Goal: Task Accomplishment & Management: Use online tool/utility

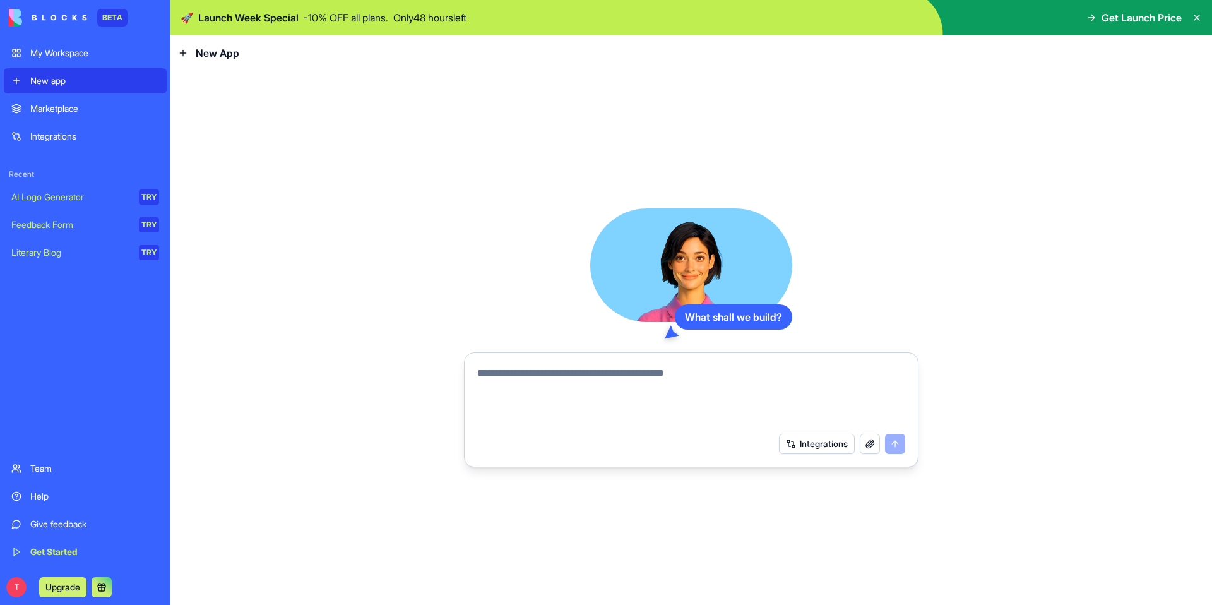
click at [49, 53] on div "My Workspace" at bounding box center [94, 53] width 129 height 13
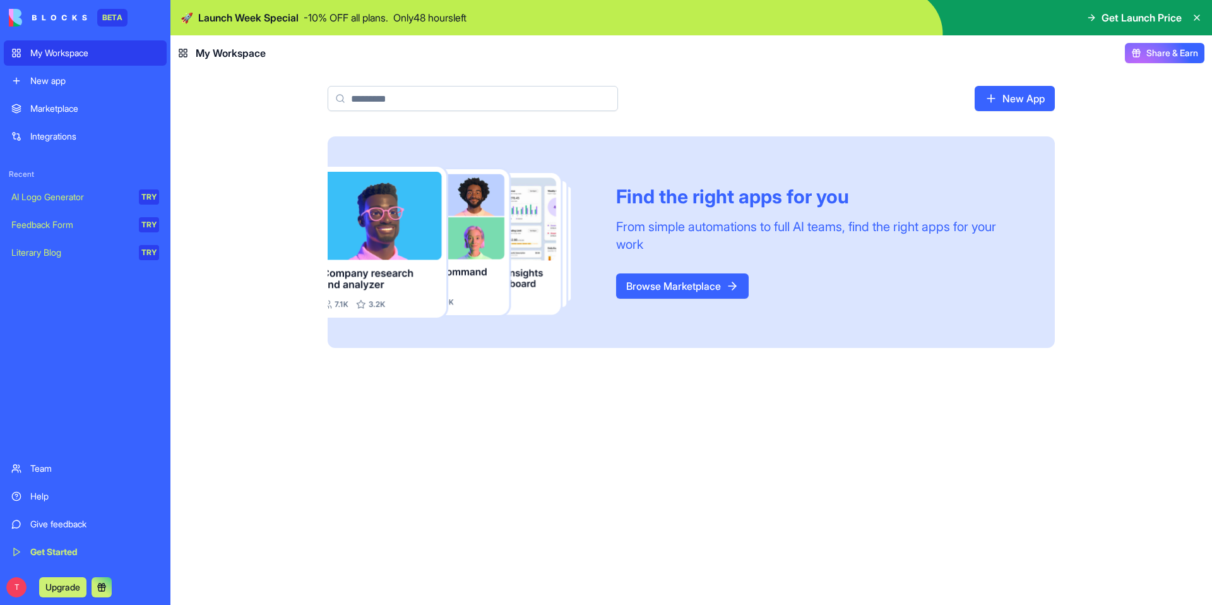
click at [39, 112] on div "Marketplace" at bounding box center [94, 108] width 129 height 13
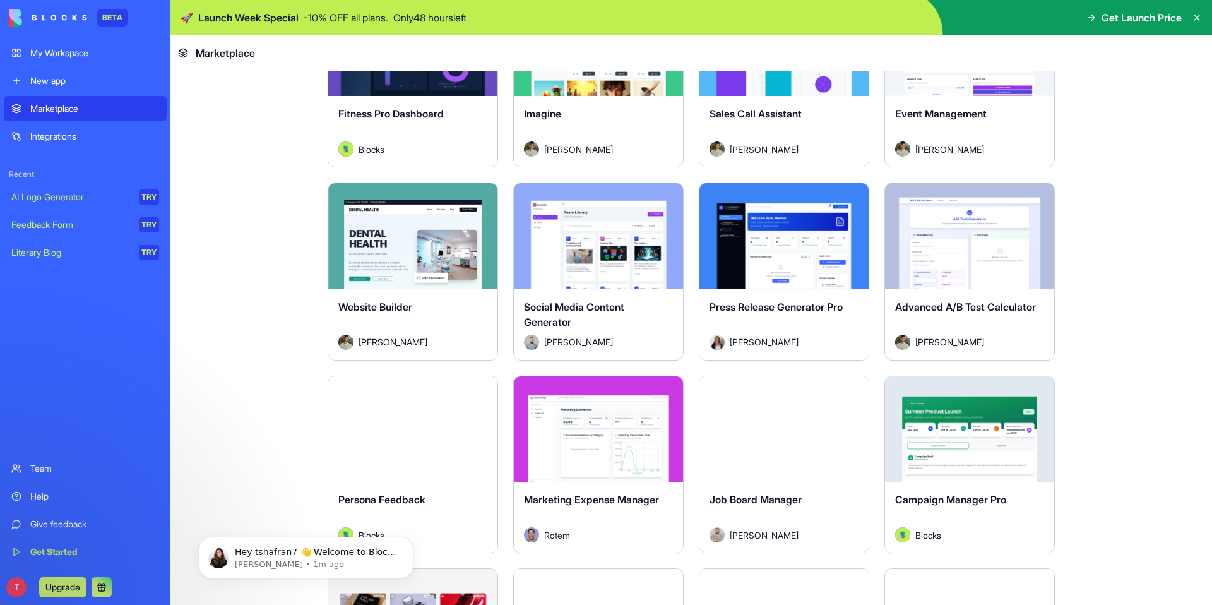
click at [789, 426] on button "Explore" at bounding box center [784, 428] width 95 height 25
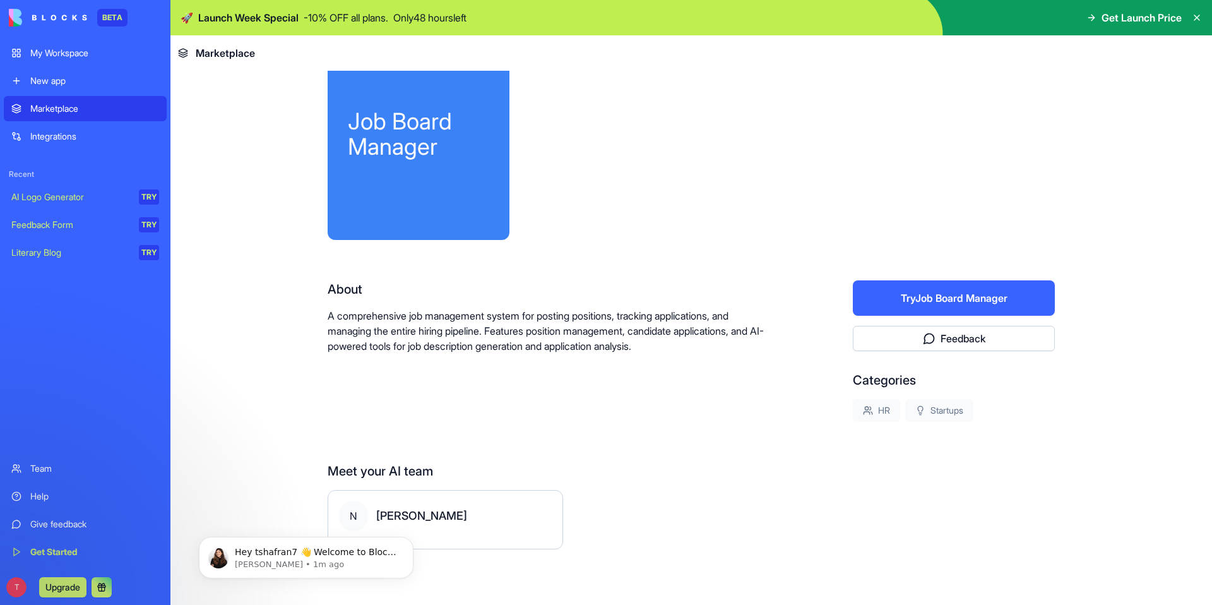
scroll to position [48, 0]
click at [933, 300] on button "Try Job Board Manager" at bounding box center [954, 297] width 202 height 35
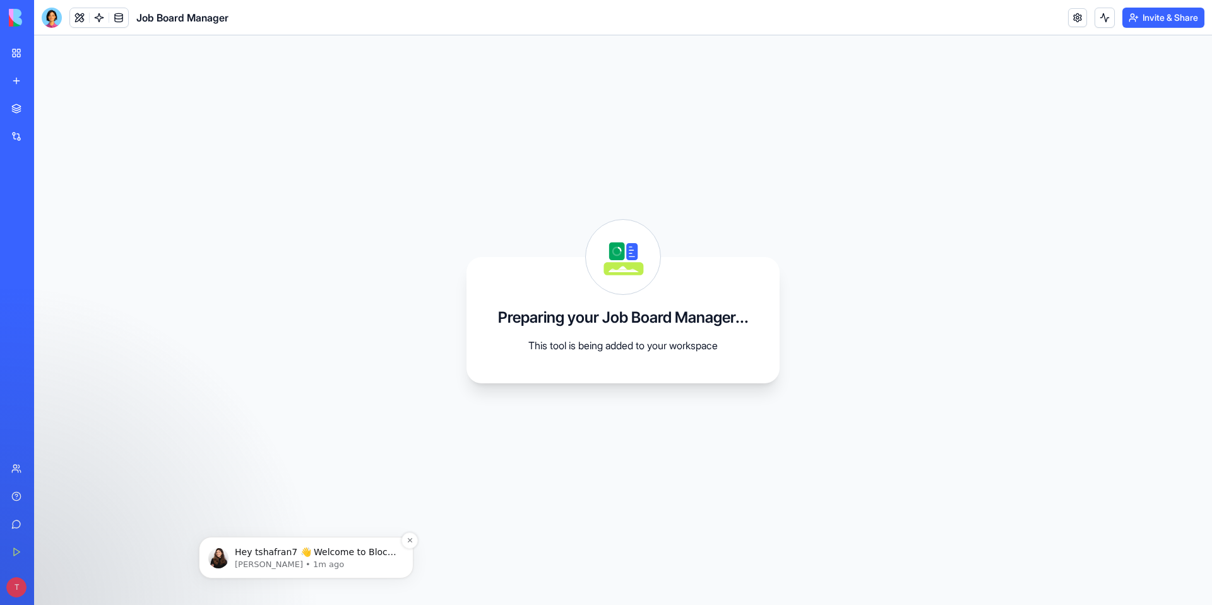
click at [260, 571] on div "Hey tshafran7 👋 Welcome to Blocks 🙌 I'm here if you have any questions! [PERSON…" at bounding box center [306, 558] width 215 height 42
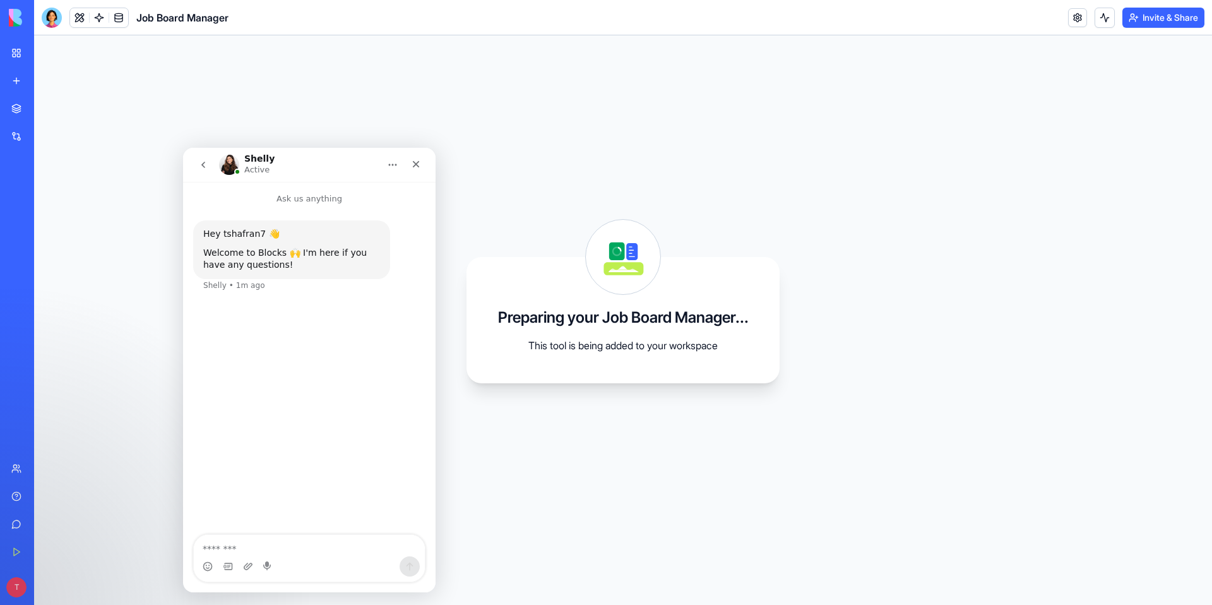
click at [235, 160] on img "Intercom messenger" at bounding box center [229, 165] width 20 height 20
click at [419, 164] on icon "Close" at bounding box center [416, 164] width 10 height 10
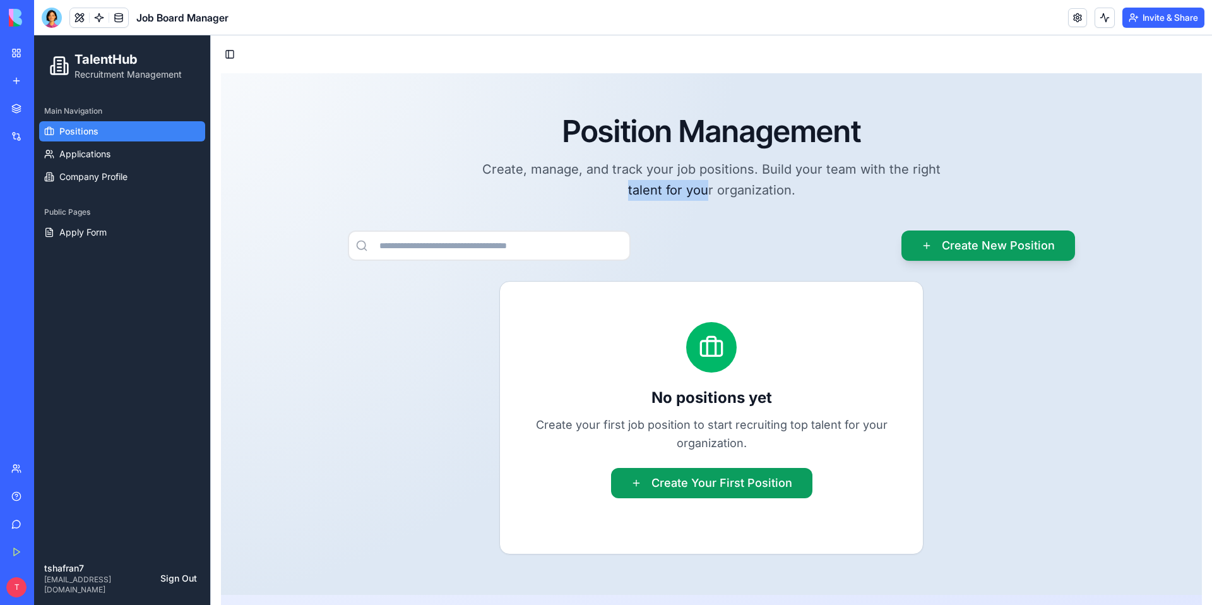
drag, startPoint x: 467, startPoint y: 186, endPoint x: 708, endPoint y: 184, distance: 241.2
click at [708, 184] on div "Position Management Create, manage, and track your job positions. Build your te…" at bounding box center [711, 157] width 921 height 87
click at [708, 184] on p "Create, manage, and track your job positions. Build your team with the right ta…" at bounding box center [711, 179] width 485 height 41
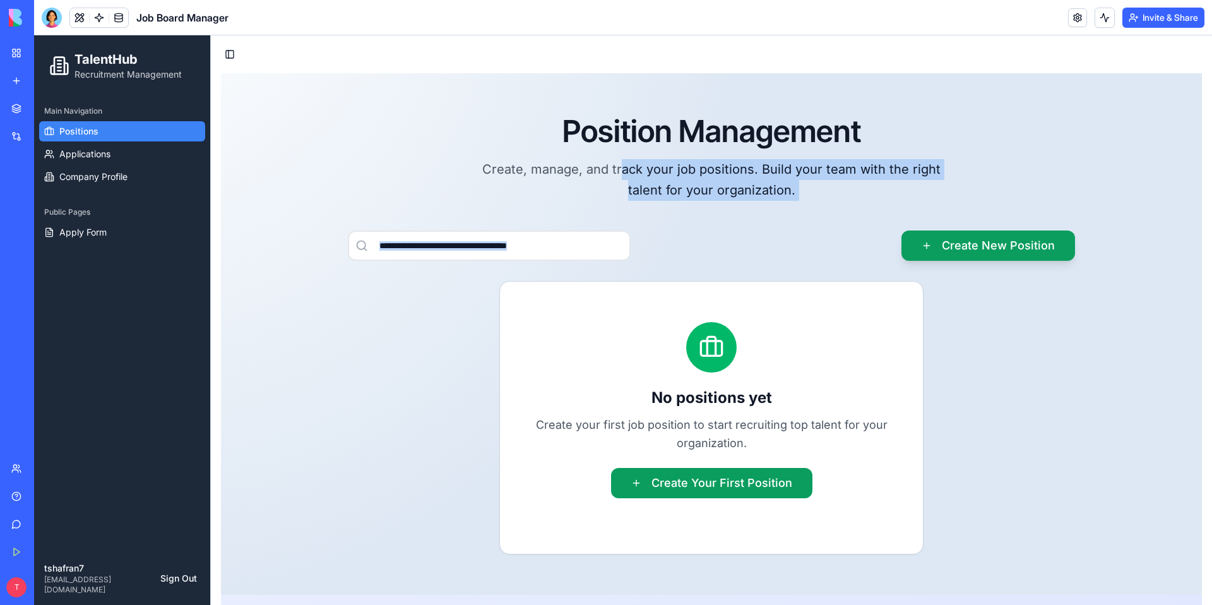
drag, startPoint x: 625, startPoint y: 160, endPoint x: 799, endPoint y: 200, distance: 178.9
click at [799, 200] on div "Position Management Create, manage, and track your job positions. Build your te…" at bounding box center [711, 334] width 961 height 441
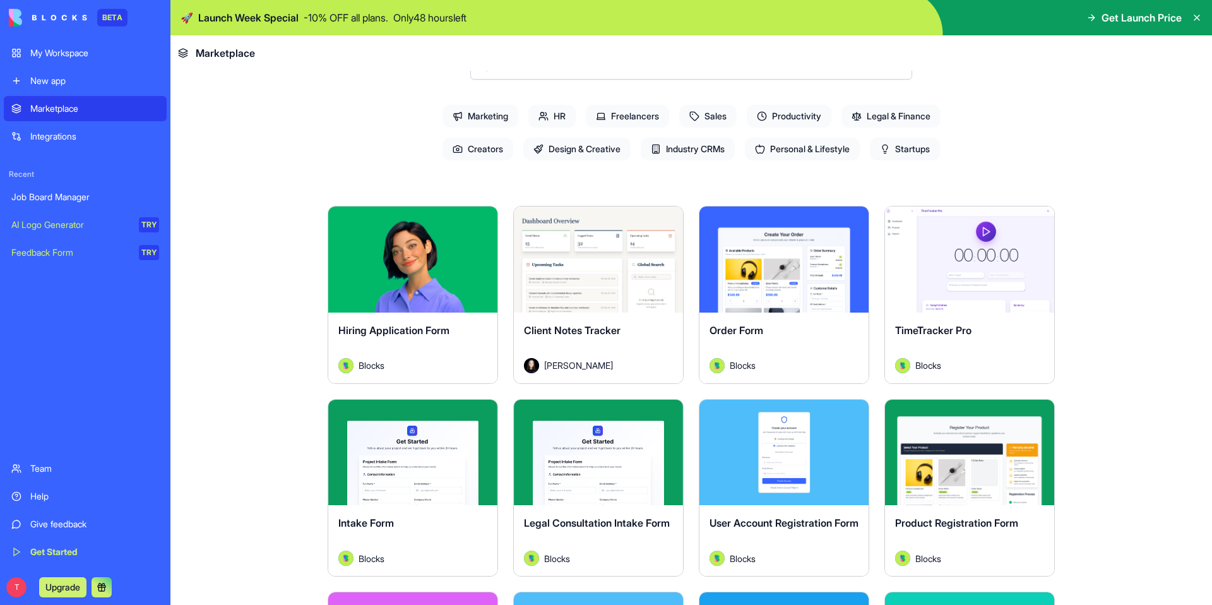
scroll to position [105, 0]
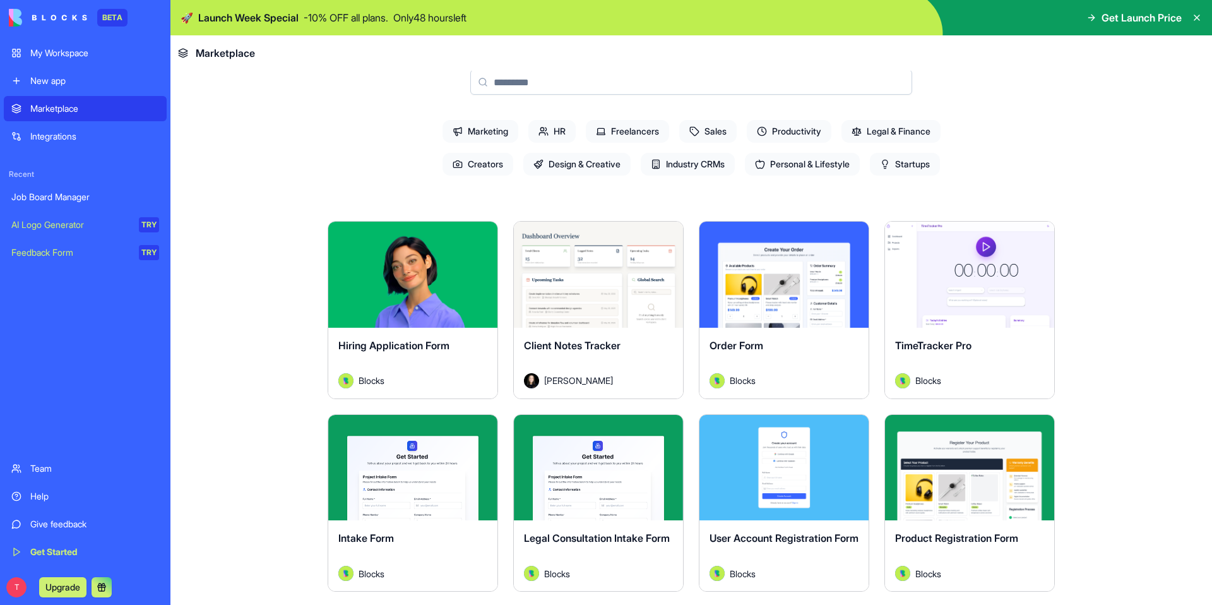
click at [724, 131] on span "Sales" at bounding box center [707, 131] width 57 height 23
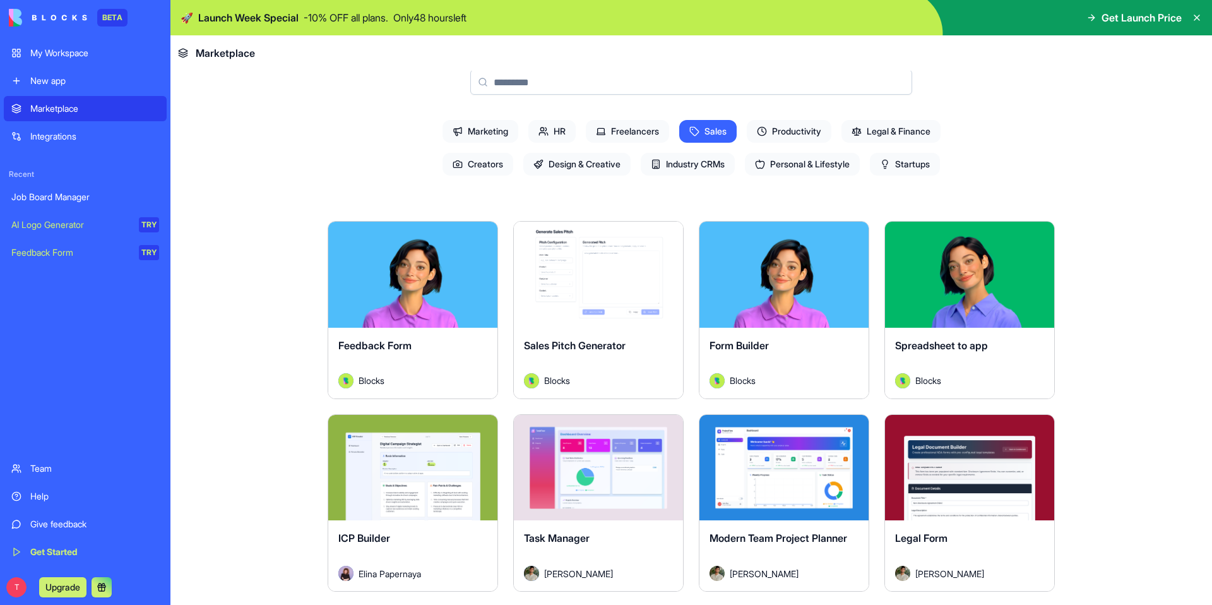
click at [818, 134] on span "Productivity" at bounding box center [789, 131] width 85 height 23
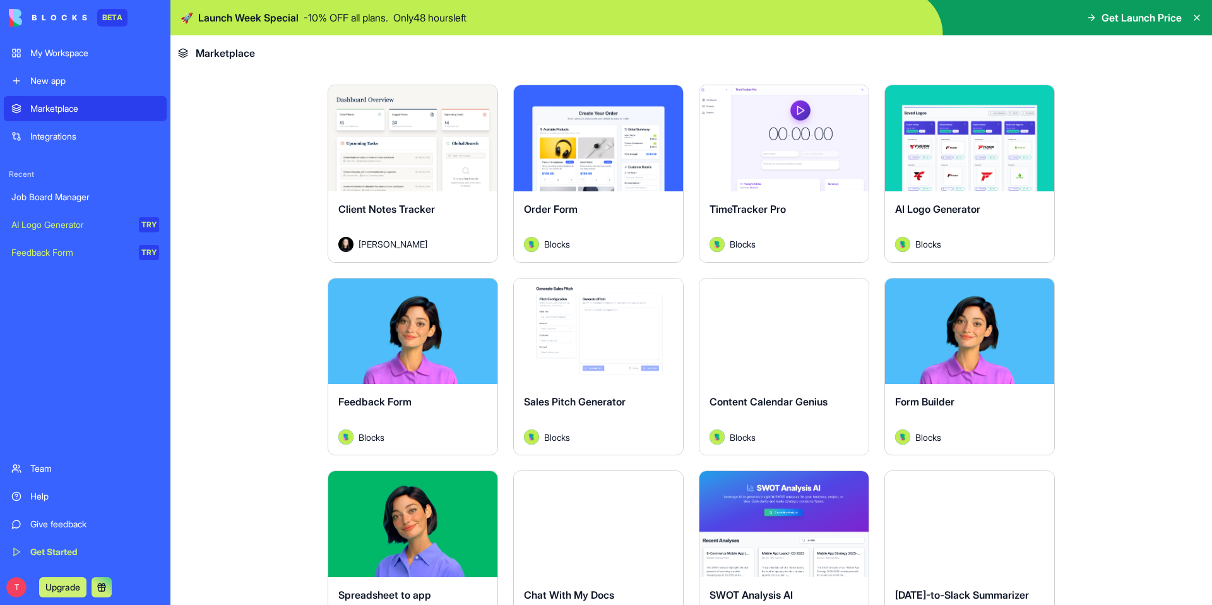
scroll to position [205, 0]
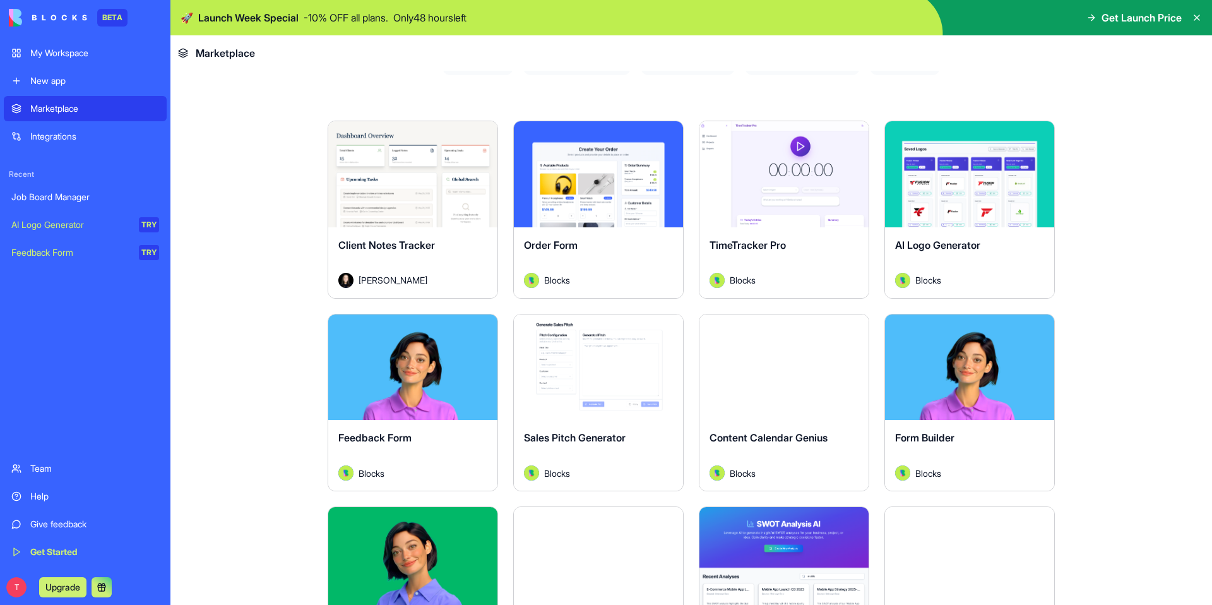
click at [946, 208] on div "Explore" at bounding box center [969, 174] width 169 height 106
click at [959, 174] on button "Explore" at bounding box center [969, 174] width 95 height 25
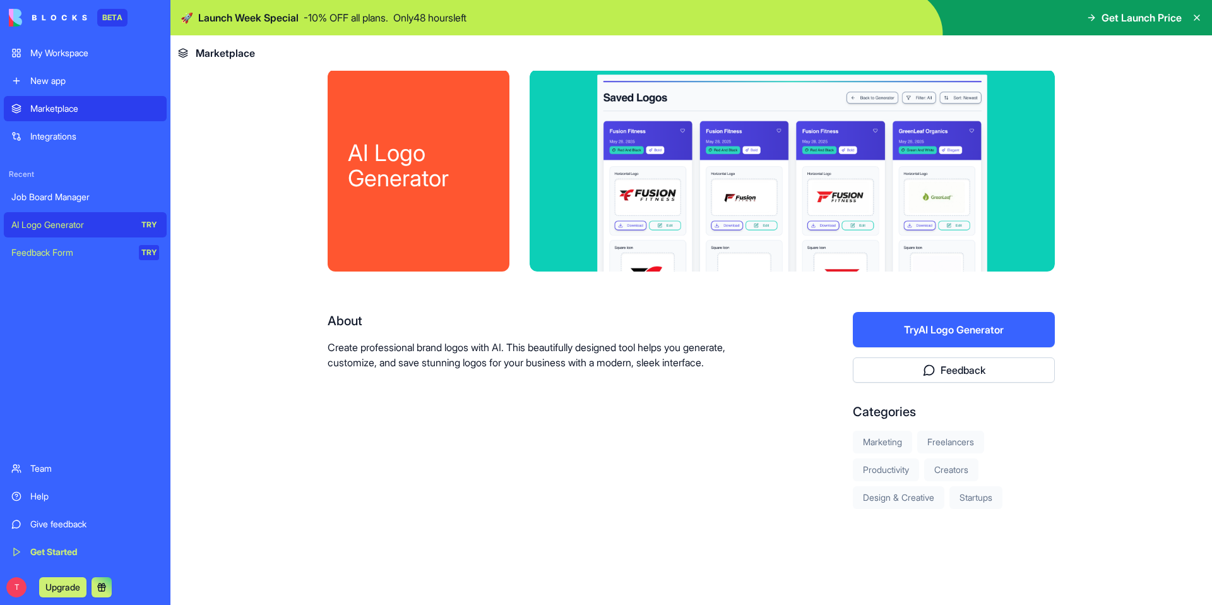
scroll to position [16, 0]
click at [914, 335] on button "Try AI Logo Generator" at bounding box center [954, 329] width 202 height 35
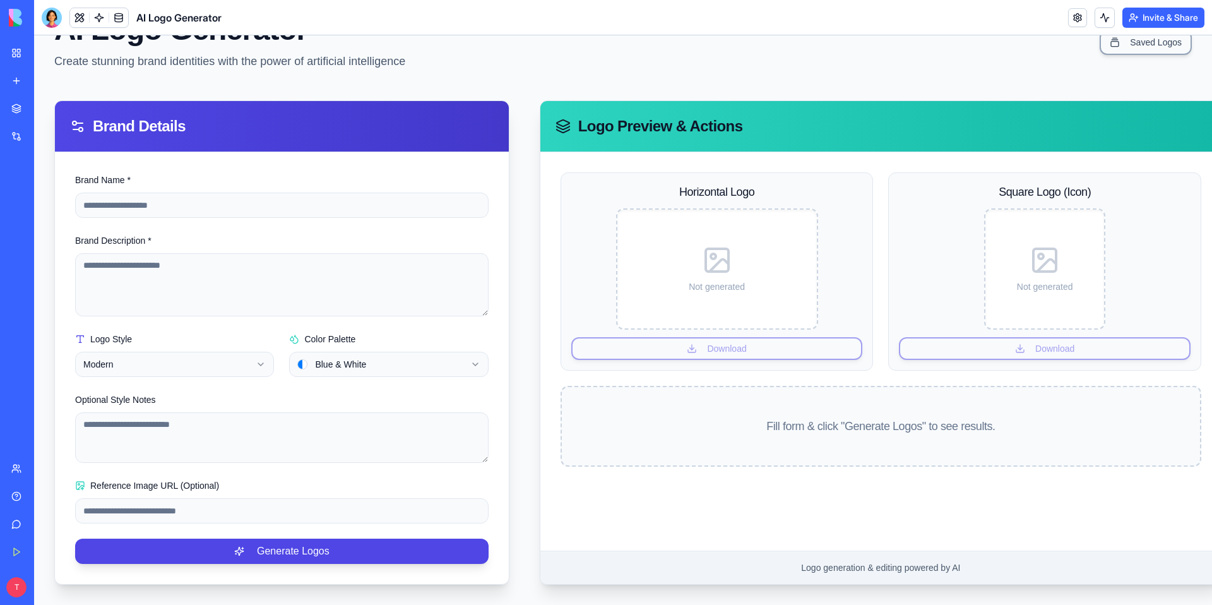
scroll to position [63, 0]
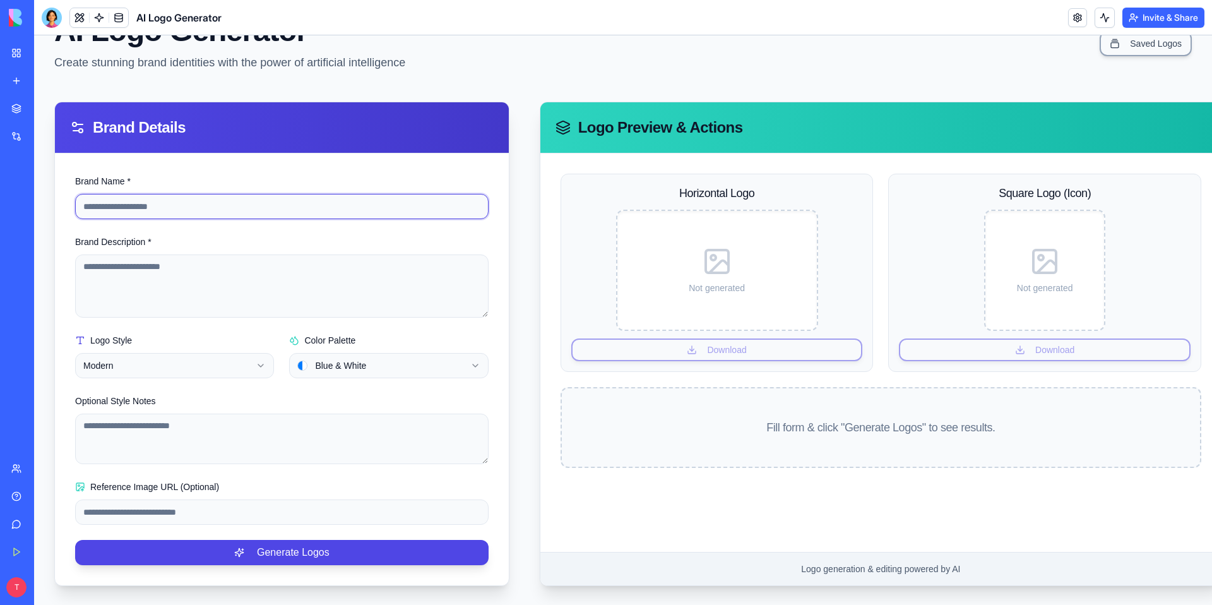
click at [168, 207] on input "Brand Name *" at bounding box center [282, 206] width 414 height 25
type input "**********"
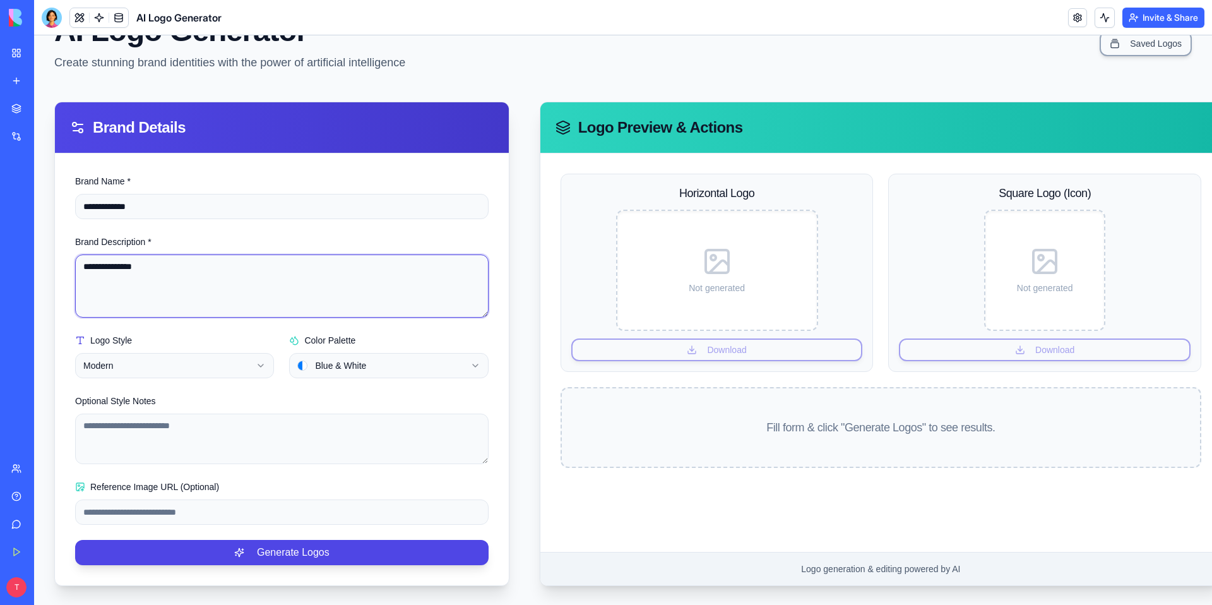
type textarea "**********"
click at [371, 371] on html "**********" at bounding box center [623, 289] width 1178 height 633
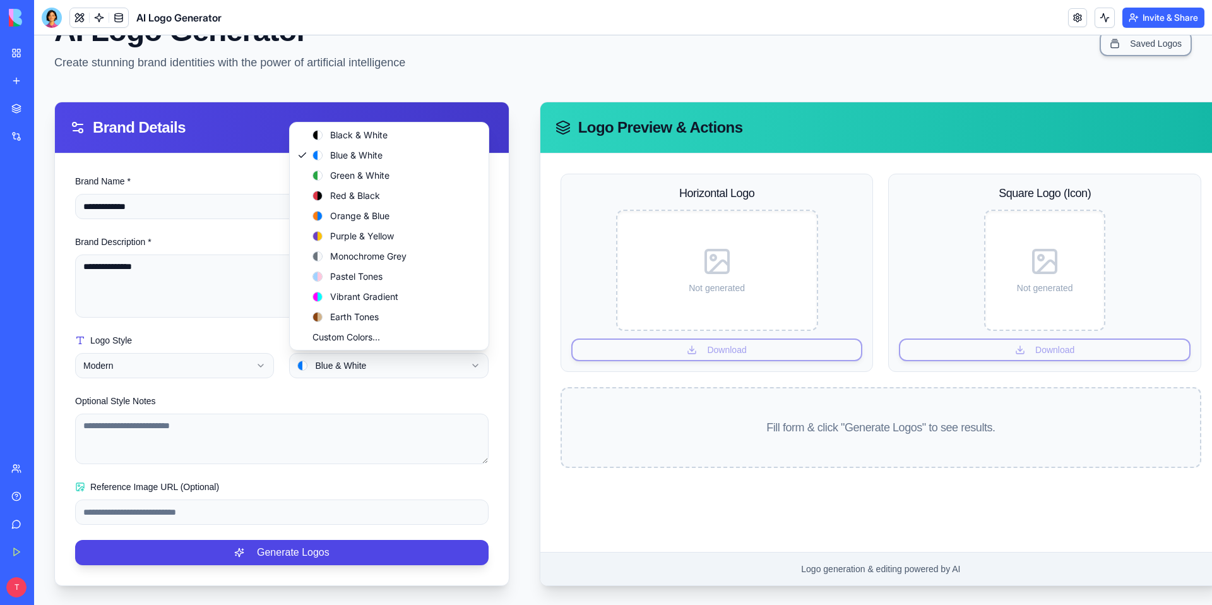
select select "**********"
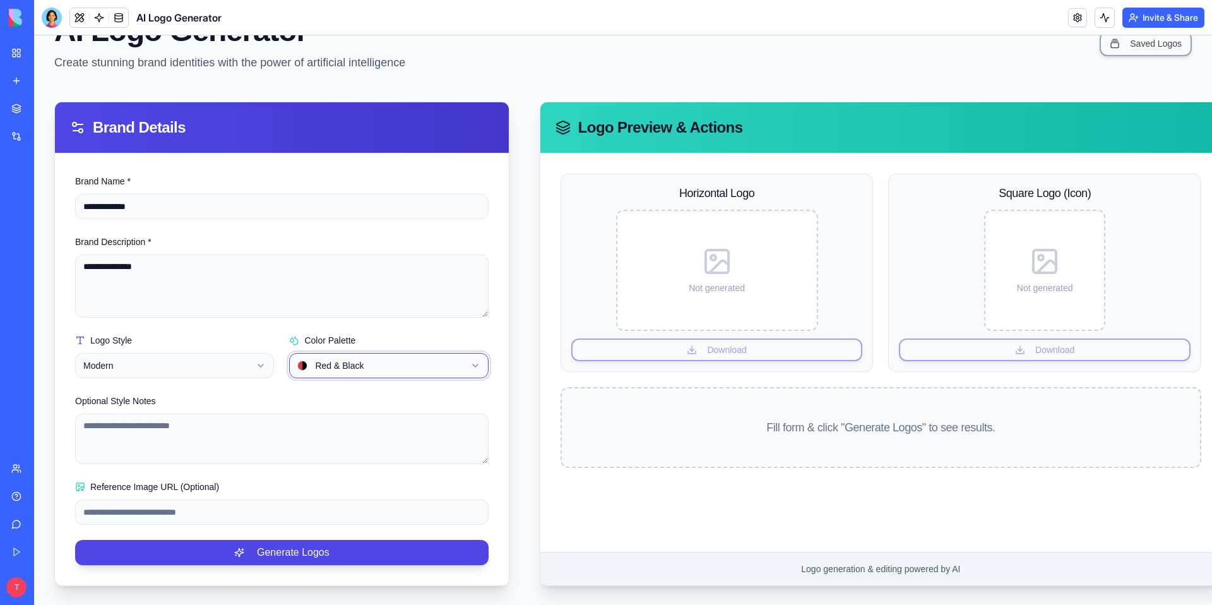
scroll to position [64, 0]
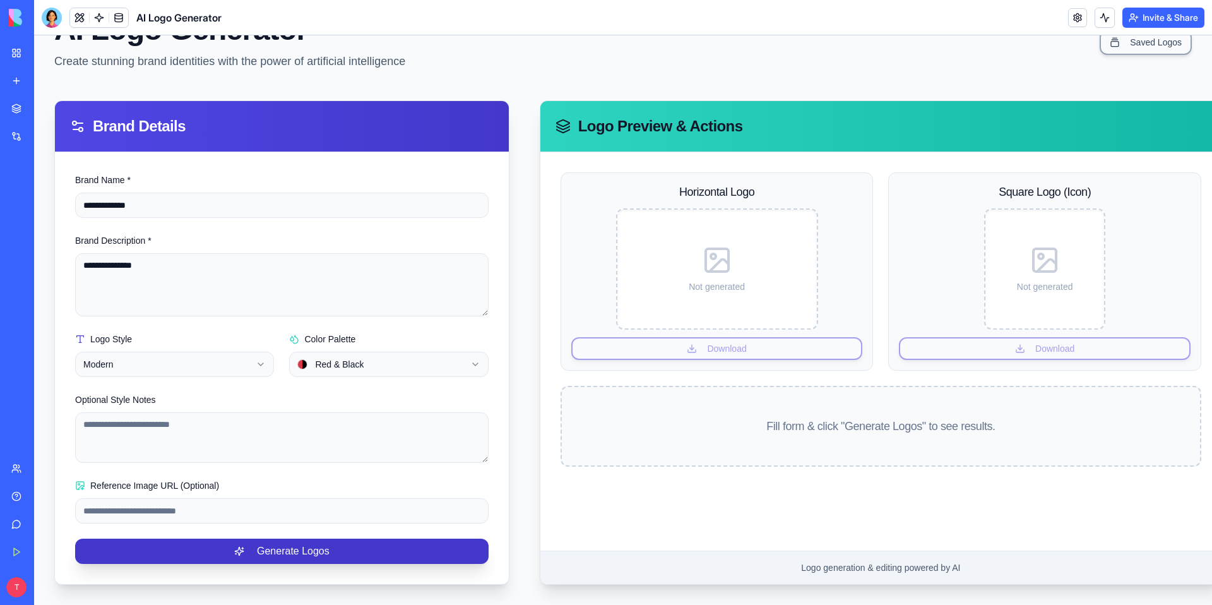
click at [189, 556] on button "Generate Logos" at bounding box center [282, 551] width 414 height 25
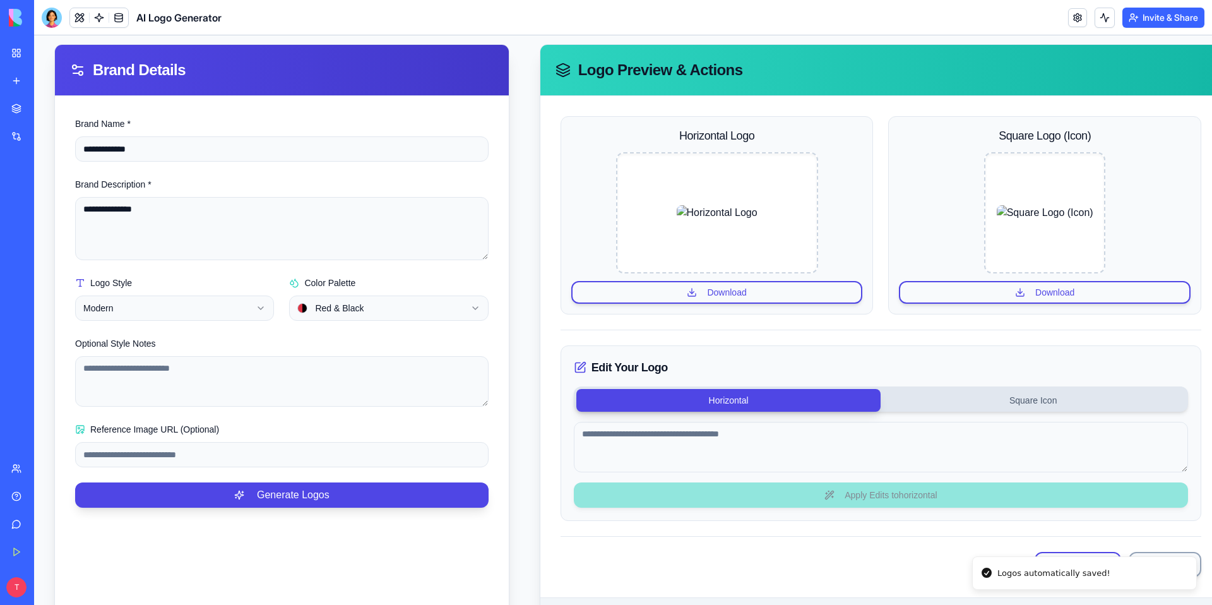
scroll to position [114, 0]
